Goal: Information Seeking & Learning: Learn about a topic

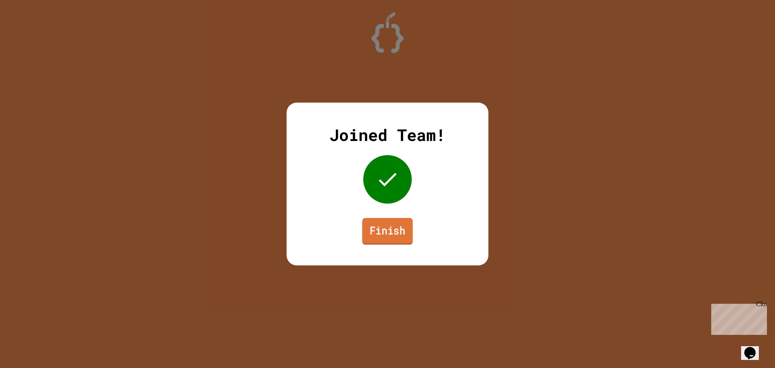
click at [382, 238] on link "Finish" at bounding box center [387, 231] width 50 height 27
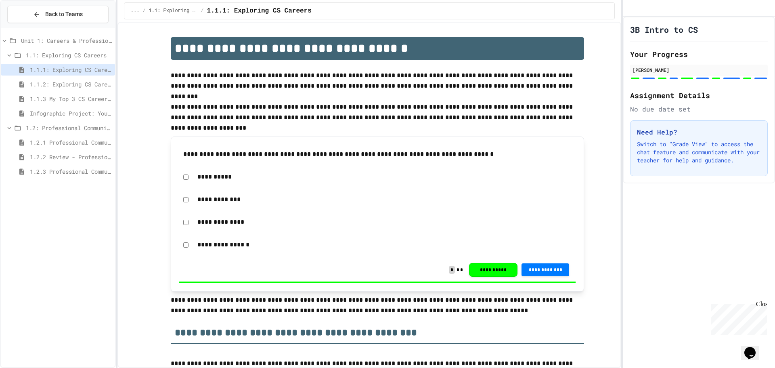
click at [94, 148] on div "1.2.1 Professional Communication" at bounding box center [58, 143] width 114 height 15
click at [58, 130] on span "1.2: Professional Communication" at bounding box center [69, 127] width 86 height 8
click at [58, 128] on span "1.2: Professional Communication" at bounding box center [69, 127] width 86 height 8
click at [57, 138] on span "1.2.1 Professional Communication" at bounding box center [71, 142] width 82 height 8
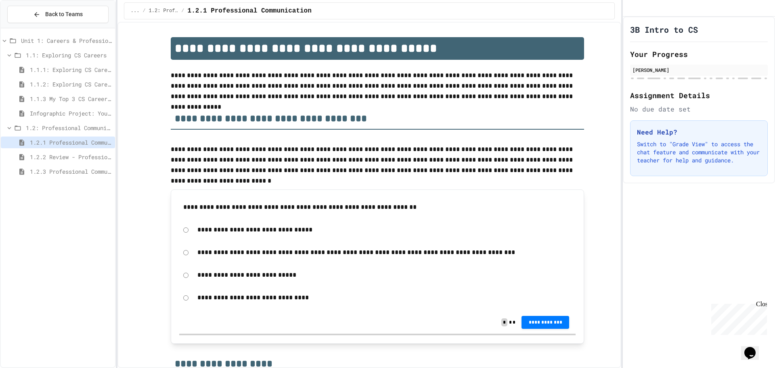
click at [56, 104] on div "1.1.3 My Top 3 CS Careers!" at bounding box center [58, 99] width 114 height 12
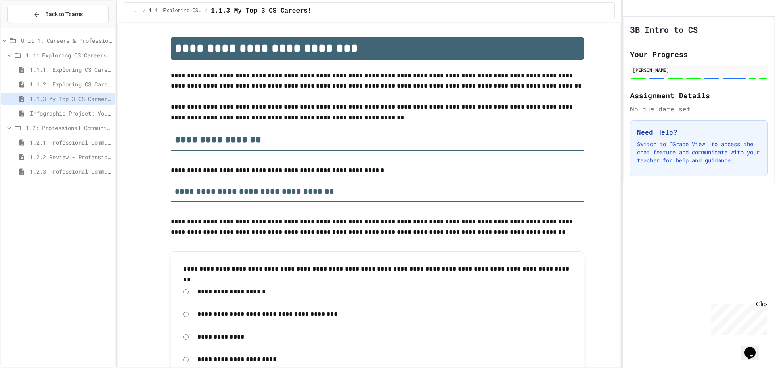
click at [52, 128] on span "1.2: Professional Communication" at bounding box center [69, 127] width 86 height 8
click at [42, 98] on span "1.1.3 My Top 3 CS Careers!" at bounding box center [71, 98] width 82 height 8
click at [76, 71] on span "1.1.1: Exploring CS Careers" at bounding box center [71, 69] width 82 height 8
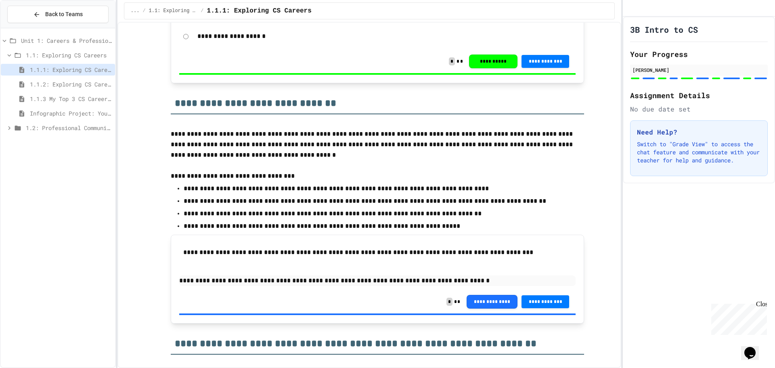
scroll to position [888, 0]
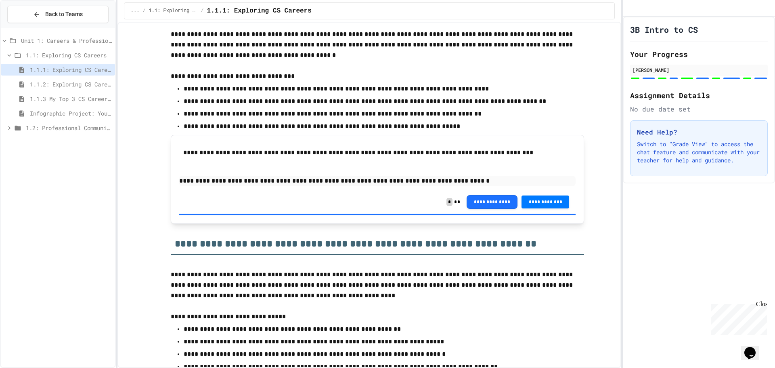
click at [80, 130] on span "1.2: Professional Communication" at bounding box center [69, 127] width 86 height 8
click at [55, 156] on span "1.2.2 Review - Professional Communication" at bounding box center [71, 157] width 82 height 8
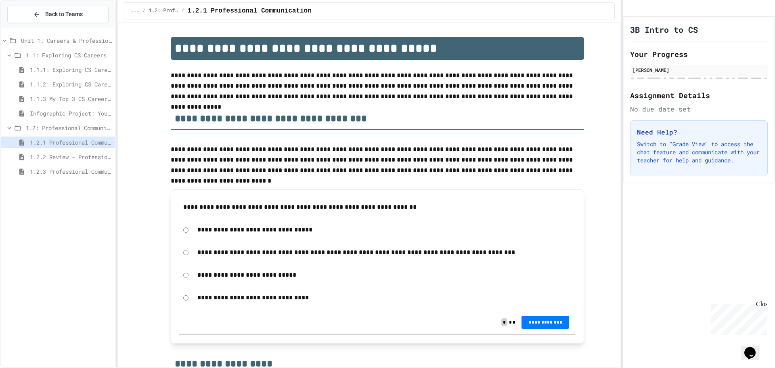
click at [62, 62] on div "1.1: Exploring CS Careers" at bounding box center [58, 56] width 114 height 15
click at [59, 65] on div "1.1.1: Exploring CS Careers" at bounding box center [58, 70] width 114 height 12
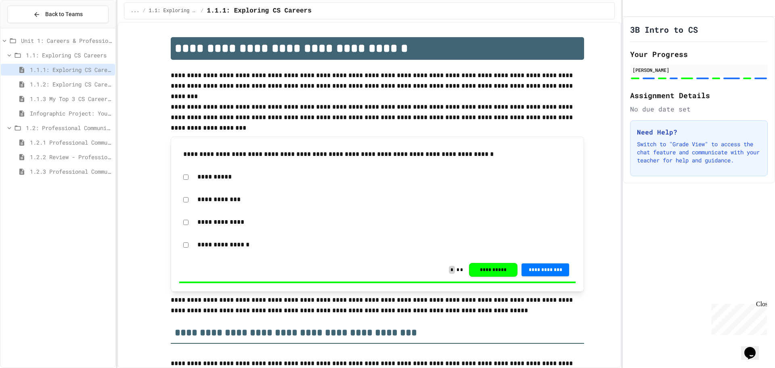
click at [38, 140] on span "1.2.1 Professional Communication" at bounding box center [71, 142] width 82 height 8
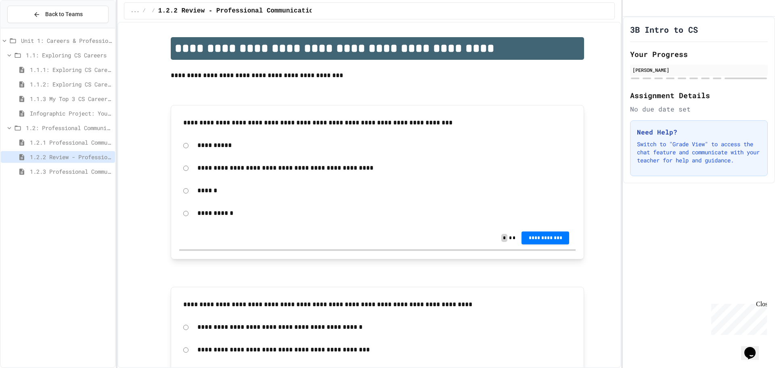
click at [46, 168] on span "1.2.3 Professional Communication Challenge" at bounding box center [71, 171] width 82 height 8
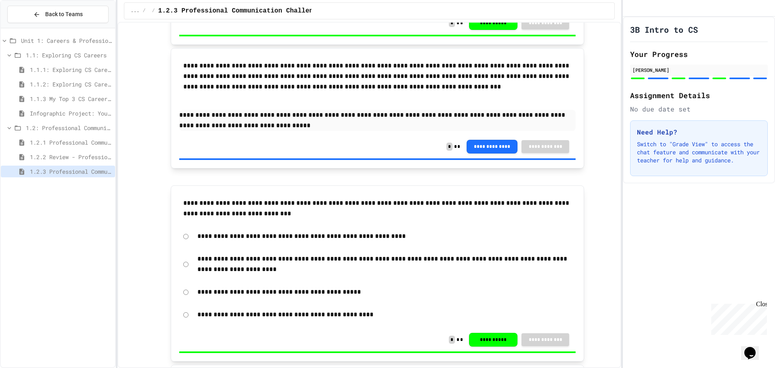
scroll to position [807, 0]
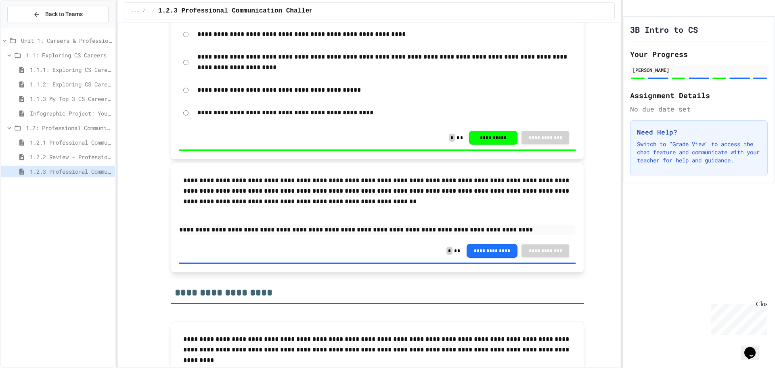
click at [63, 139] on span "1.2.1 Professional Communication" at bounding box center [71, 142] width 82 height 8
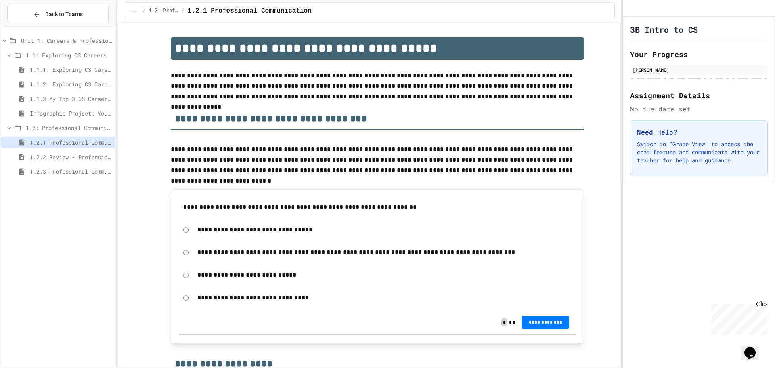
click at [204, 255] on p "**********" at bounding box center [384, 252] width 374 height 10
click at [541, 319] on span "**********" at bounding box center [545, 322] width 35 height 6
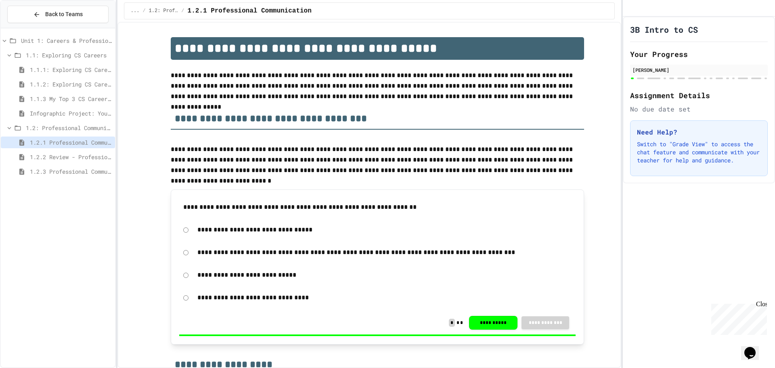
drag, startPoint x: 717, startPoint y: 132, endPoint x: 555, endPoint y: 212, distance: 180.5
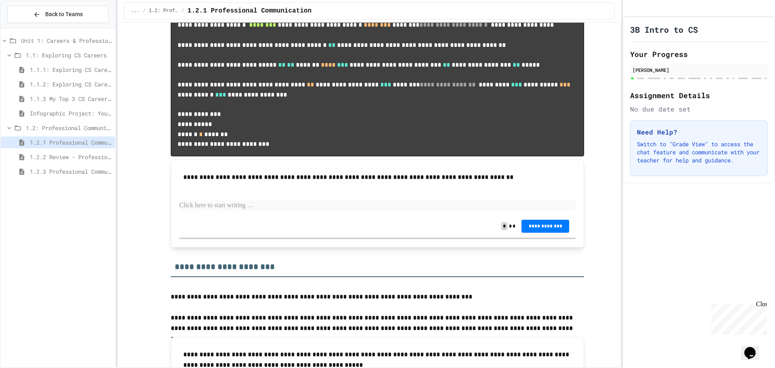
scroll to position [646, 0]
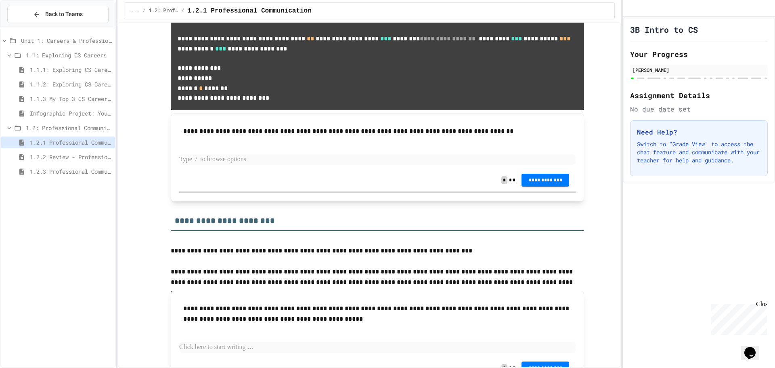
click at [262, 165] on p at bounding box center [377, 159] width 396 height 10
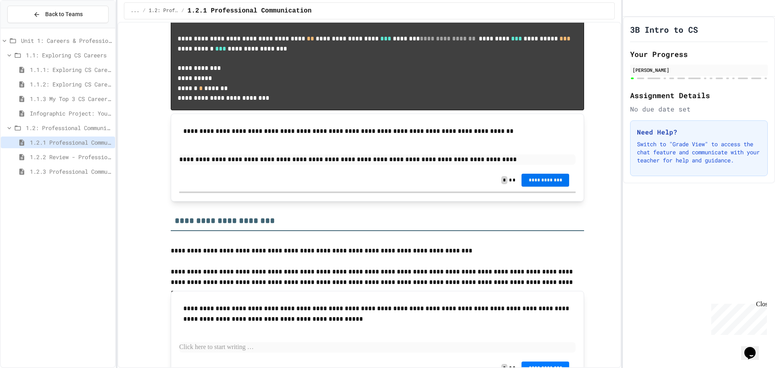
click at [556, 186] on button "**********" at bounding box center [545, 180] width 48 height 13
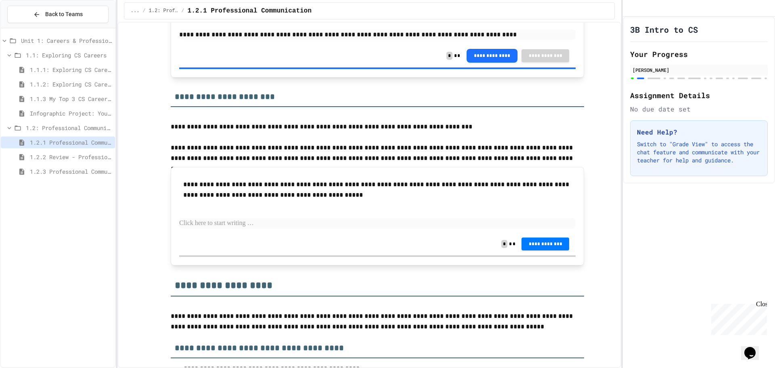
scroll to position [767, 0]
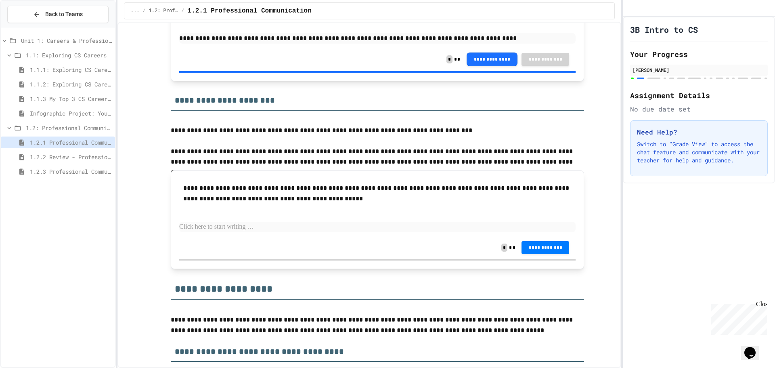
click at [62, 155] on span "1.2.2 Review - Professional Communication" at bounding box center [71, 157] width 82 height 8
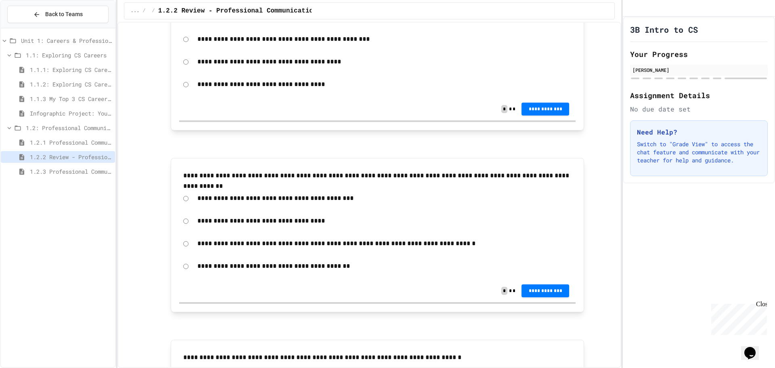
scroll to position [28, 0]
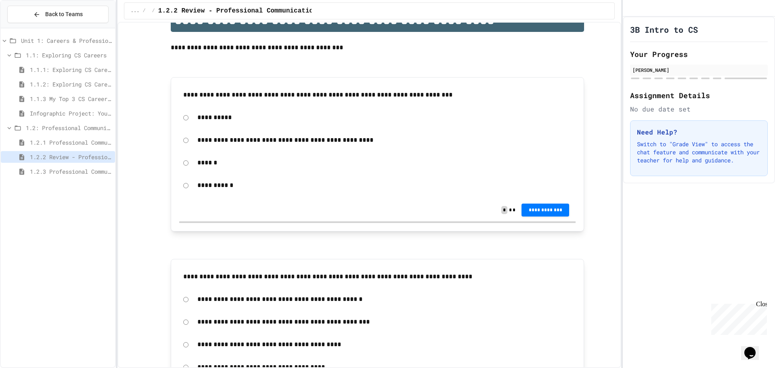
click at [73, 146] on span "1.2.1 Professional Communication" at bounding box center [71, 142] width 82 height 8
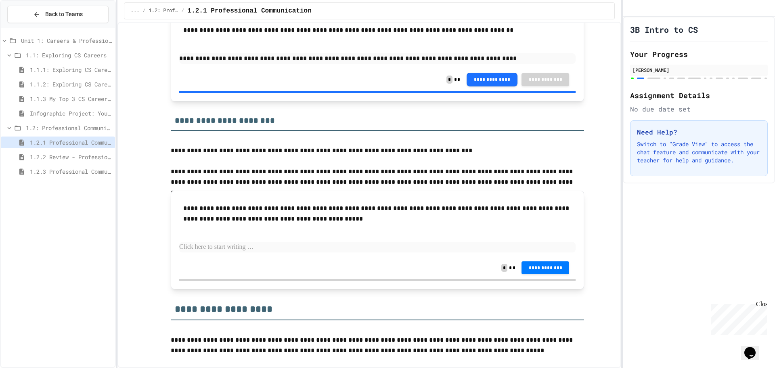
scroll to position [767, 0]
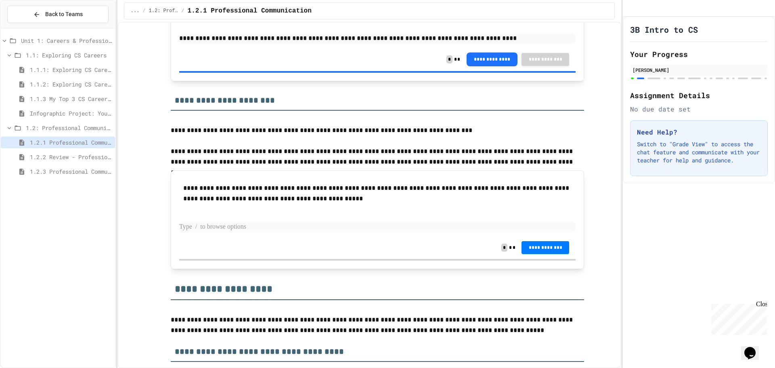
click at [286, 232] on p at bounding box center [377, 227] width 396 height 10
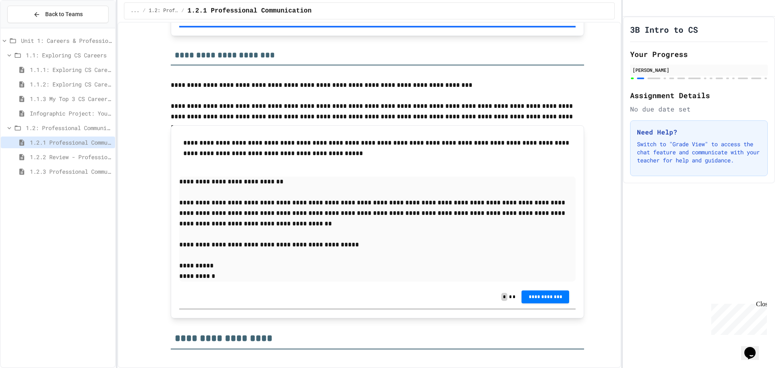
scroll to position [928, 0]
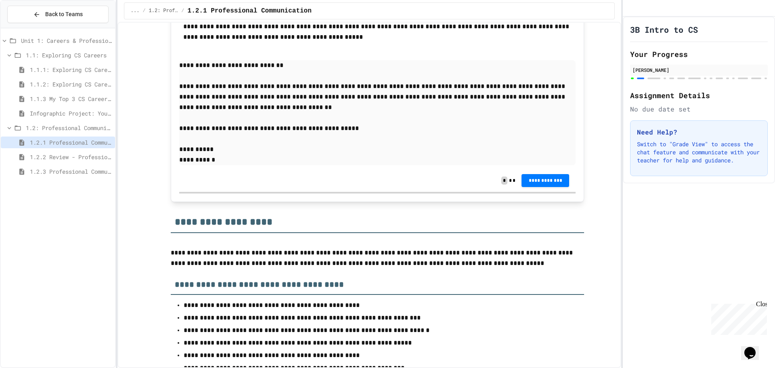
click at [309, 165] on p "**********" at bounding box center [377, 160] width 396 height 10
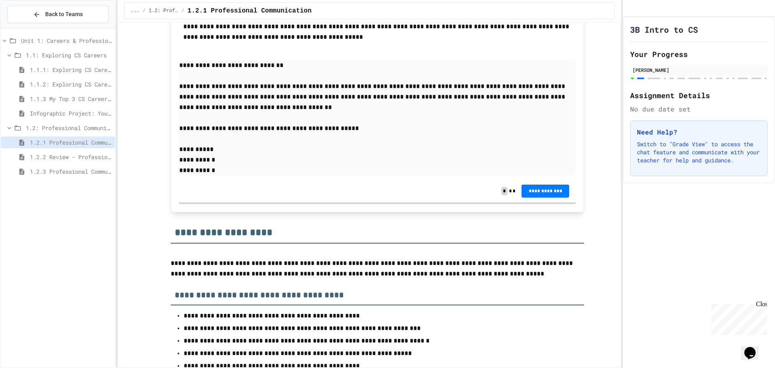
click at [206, 134] on p "**********" at bounding box center [377, 128] width 396 height 10
click at [541, 193] on span "**********" at bounding box center [545, 190] width 35 height 6
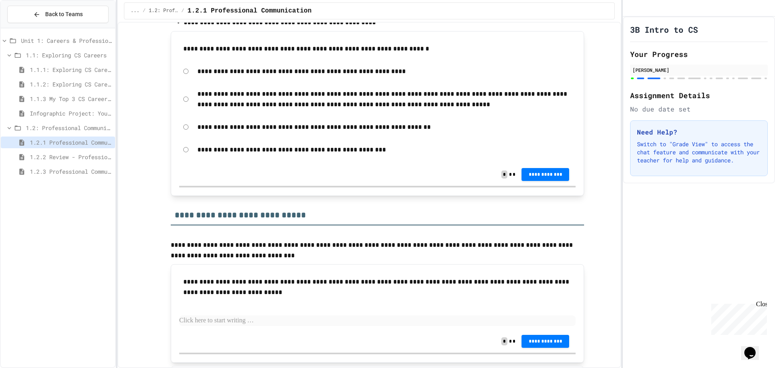
scroll to position [1332, 0]
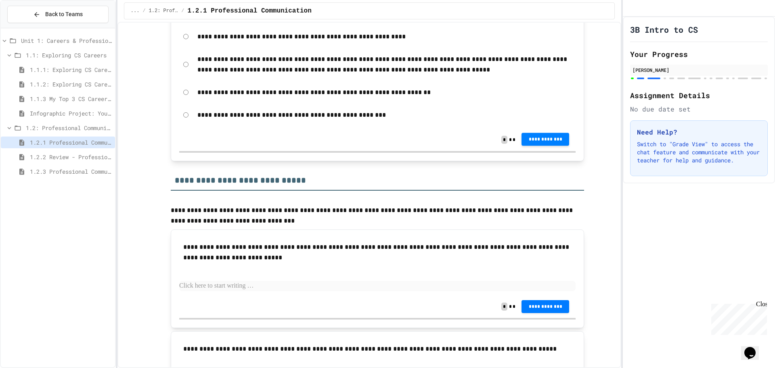
click at [555, 145] on button "**********" at bounding box center [545, 138] width 48 height 13
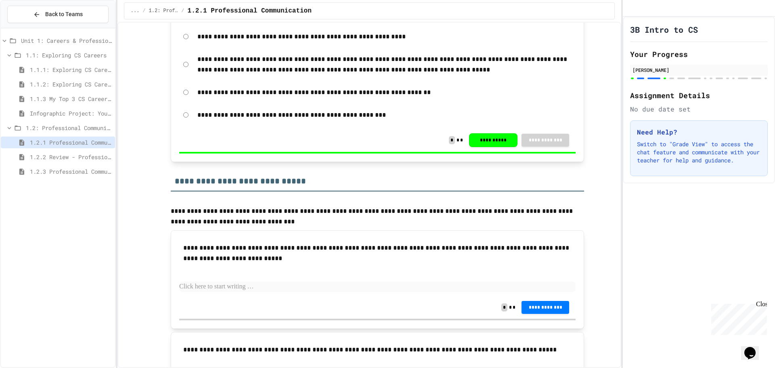
drag, startPoint x: 716, startPoint y: 131, endPoint x: 508, endPoint y: 158, distance: 210.0
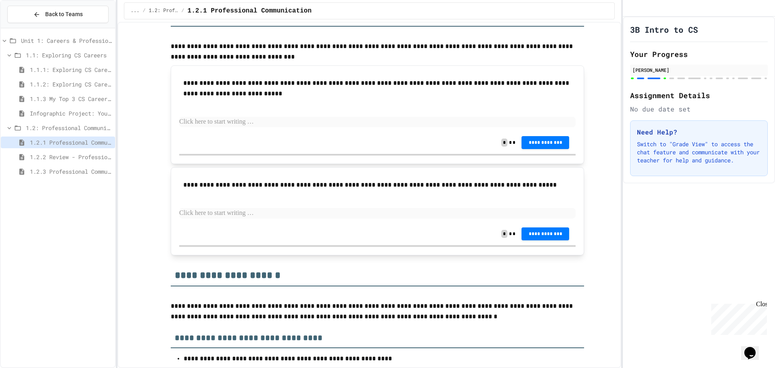
scroll to position [1534, 0]
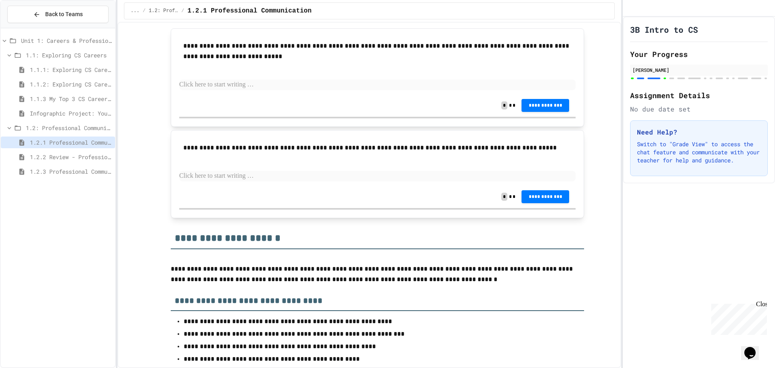
click at [44, 151] on div "1.2.2 Review - Professional Communication" at bounding box center [58, 157] width 114 height 12
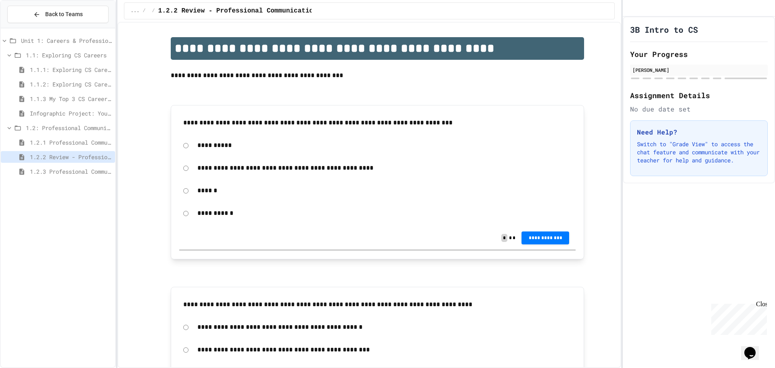
click at [100, 144] on span "1.2.1 Professional Communication" at bounding box center [71, 142] width 82 height 8
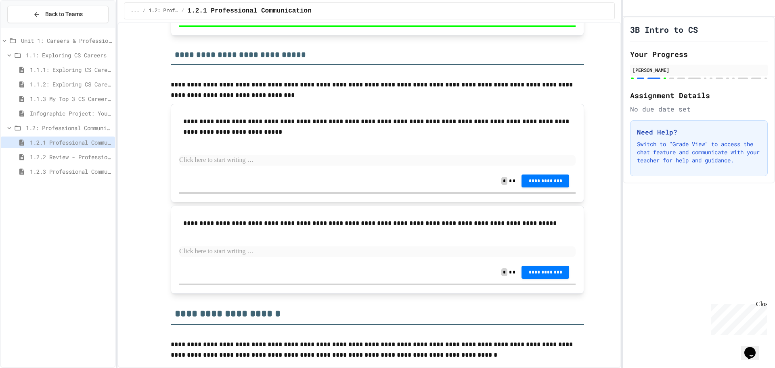
scroll to position [1470, 0]
